Goal: Task Accomplishment & Management: Manage account settings

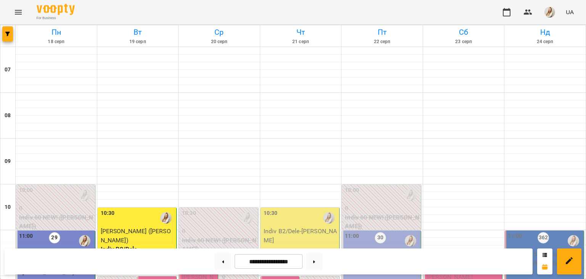
scroll to position [179, 0]
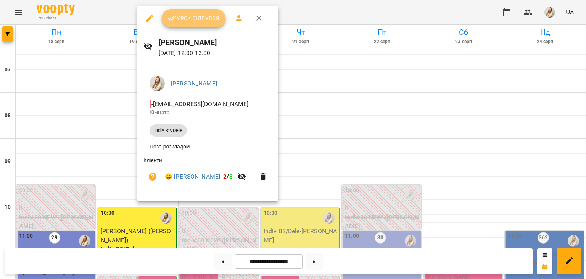
click at [183, 23] on button "Урок відбувся" at bounding box center [194, 18] width 64 height 18
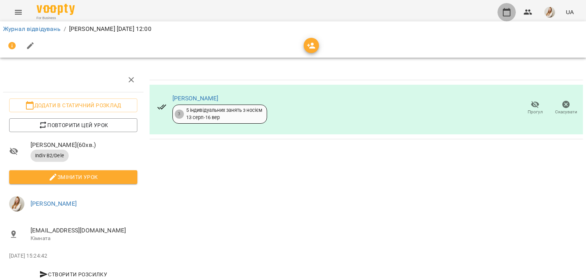
click at [507, 14] on icon "button" at bounding box center [506, 12] width 9 height 9
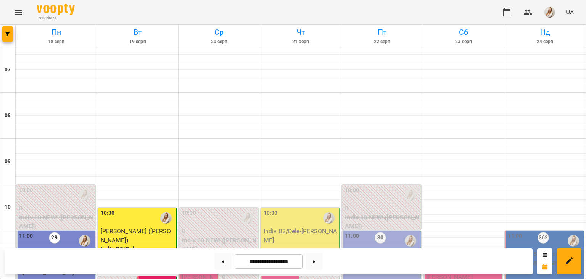
click at [188, 8] on div "For Business UA" at bounding box center [293, 12] width 586 height 24
click at [549, 14] on img "button" at bounding box center [549, 12] width 11 height 11
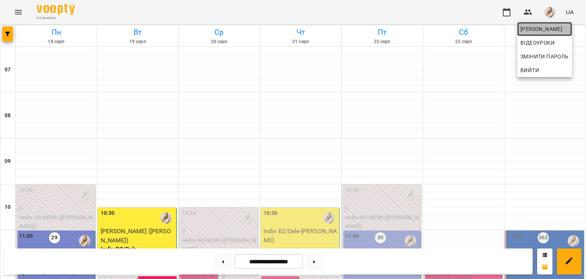
click at [528, 34] on link "[PERSON_NAME]" at bounding box center [544, 29] width 55 height 14
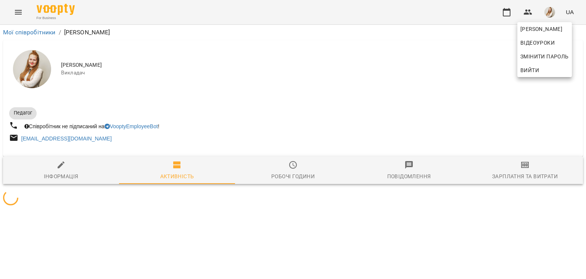
click at [525, 172] on div at bounding box center [293, 139] width 586 height 279
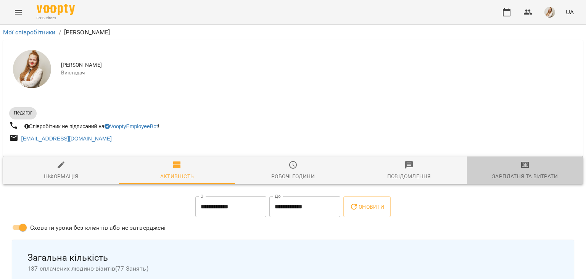
click at [525, 172] on span "Зарплатня та Витрати" at bounding box center [524, 170] width 107 height 21
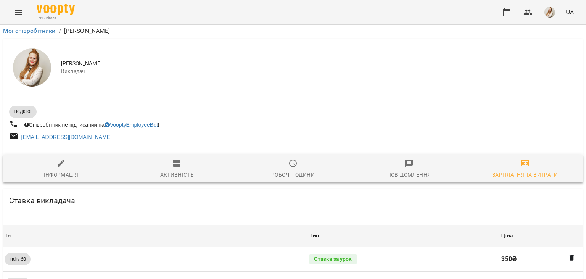
scroll to position [856, 0]
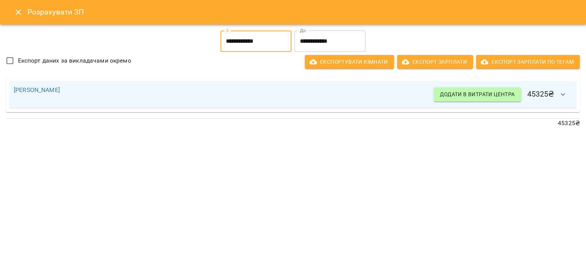
click at [257, 46] on input "**********" at bounding box center [255, 40] width 71 height 21
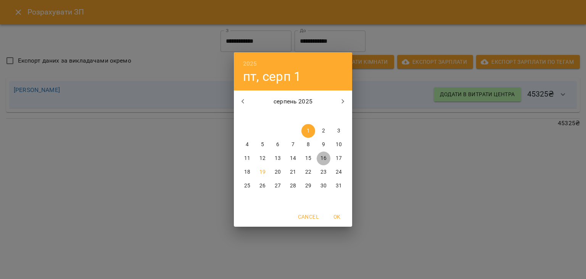
click at [322, 158] on p "16" at bounding box center [323, 158] width 6 height 8
type input "**********"
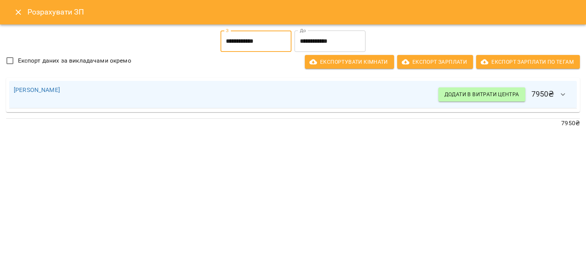
click at [14, 14] on icon "Close" at bounding box center [18, 12] width 9 height 9
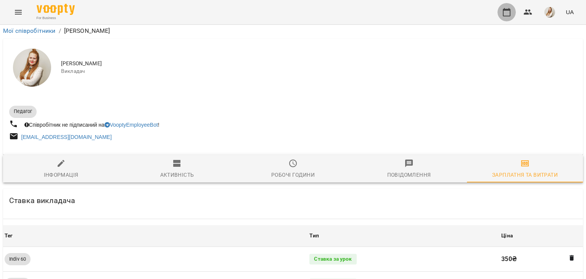
click at [509, 12] on icon "button" at bounding box center [506, 12] width 9 height 9
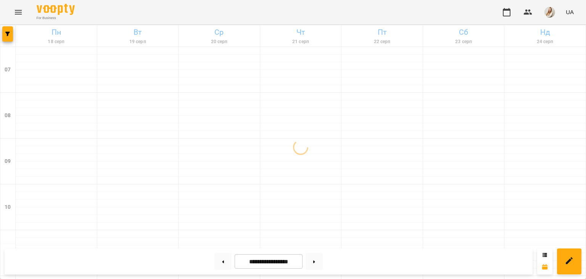
click at [141, 19] on div "For Business UA" at bounding box center [293, 12] width 586 height 24
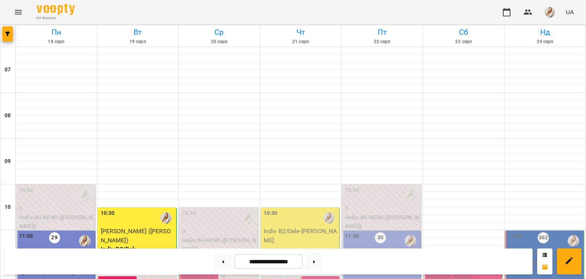
scroll to position [239, 0]
click at [547, 11] on img "button" at bounding box center [549, 12] width 11 height 11
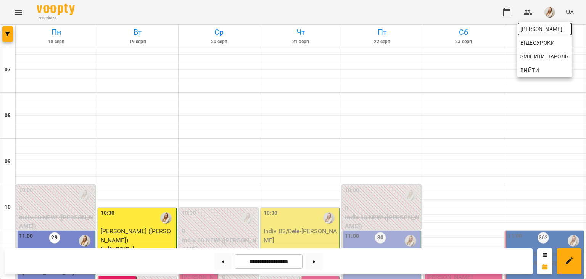
click at [538, 28] on span "[PERSON_NAME]" at bounding box center [544, 28] width 48 height 9
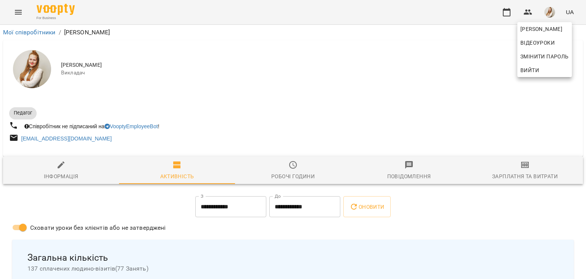
click at [530, 168] on div at bounding box center [293, 139] width 586 height 279
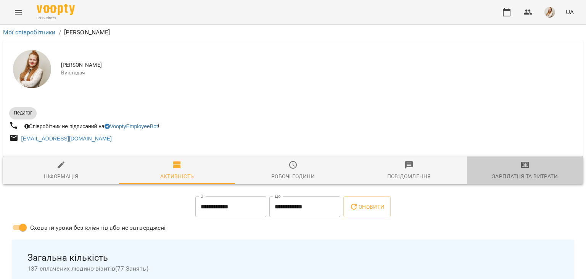
click at [530, 168] on span "Зарплатня та Витрати" at bounding box center [524, 170] width 107 height 21
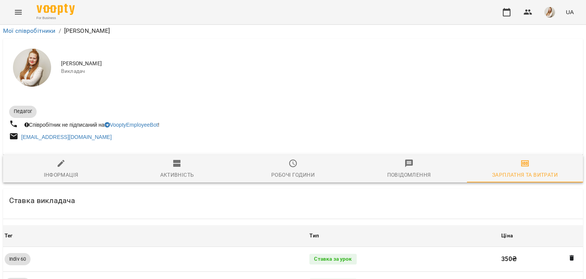
scroll to position [785, 0]
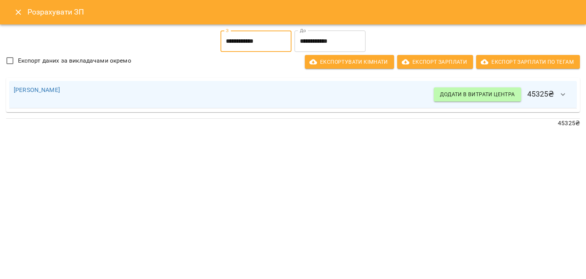
click at [244, 42] on input "**********" at bounding box center [255, 40] width 71 height 21
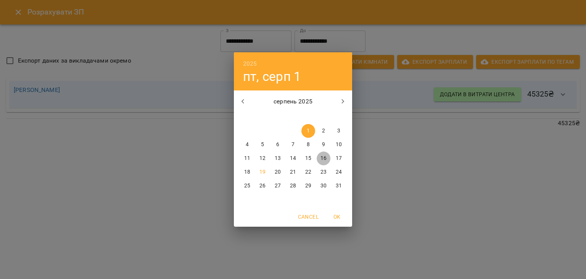
click at [326, 160] on span "16" at bounding box center [323, 158] width 14 height 8
type input "**********"
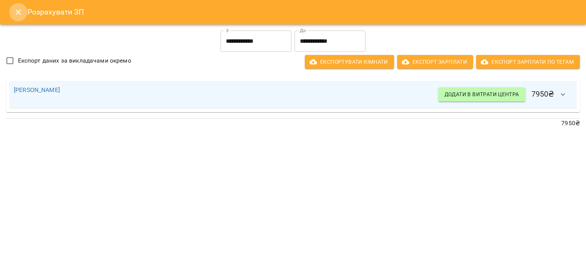
click at [16, 6] on button "Close" at bounding box center [18, 12] width 18 height 18
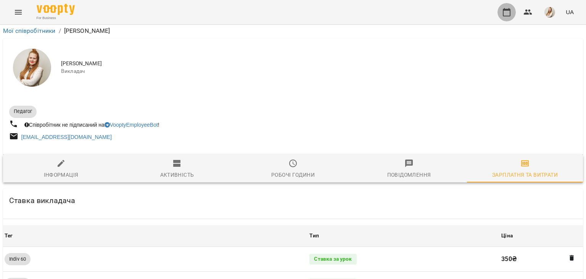
click at [513, 11] on button "button" at bounding box center [506, 12] width 18 height 18
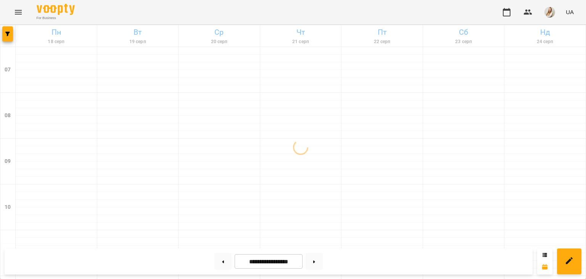
click at [207, 8] on div "For Business UA" at bounding box center [293, 12] width 586 height 24
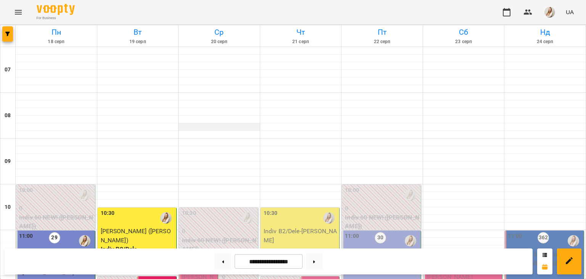
scroll to position [240, 0]
click at [186, 9] on div "For Business UA" at bounding box center [293, 12] width 586 height 24
click at [323, 260] on button at bounding box center [313, 261] width 17 height 17
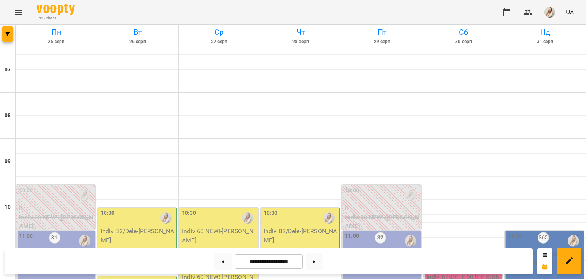
scroll to position [10, 0]
click at [221, 260] on button at bounding box center [222, 261] width 17 height 17
type input "**********"
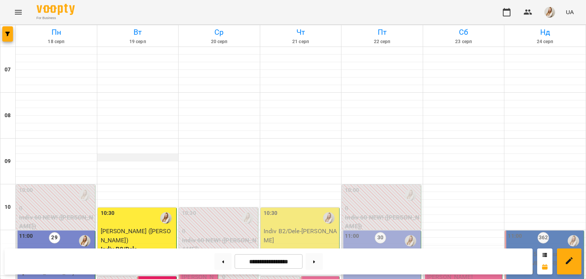
scroll to position [246, 0]
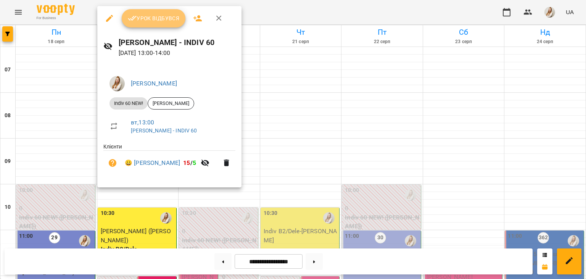
click at [138, 19] on span "Урок відбувся" at bounding box center [154, 18] width 52 height 9
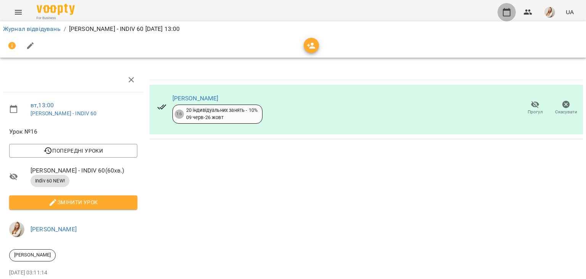
click at [505, 16] on icon "button" at bounding box center [506, 12] width 9 height 9
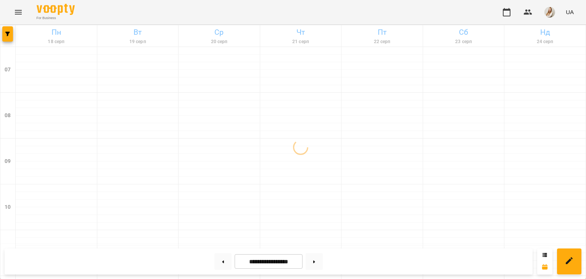
click at [241, 10] on div "For Business UA" at bounding box center [293, 12] width 586 height 24
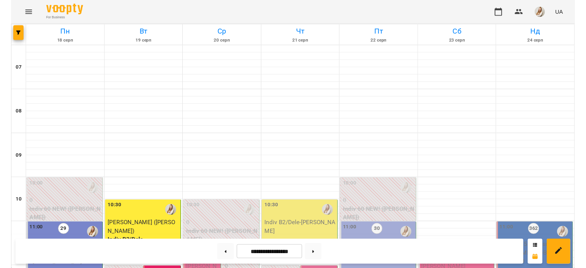
scroll to position [279, 0]
